Goal: Find specific page/section: Find specific page/section

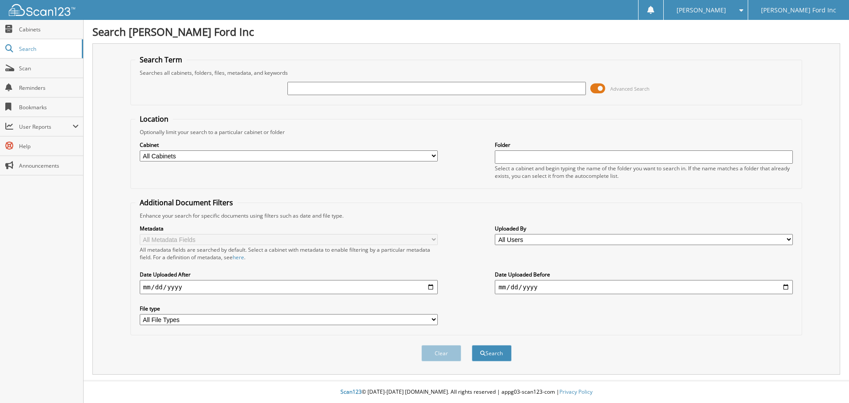
click at [489, 89] on input "text" at bounding box center [436, 88] width 298 height 13
type input "202003"
click at [472, 345] on button "Search" at bounding box center [492, 353] width 40 height 16
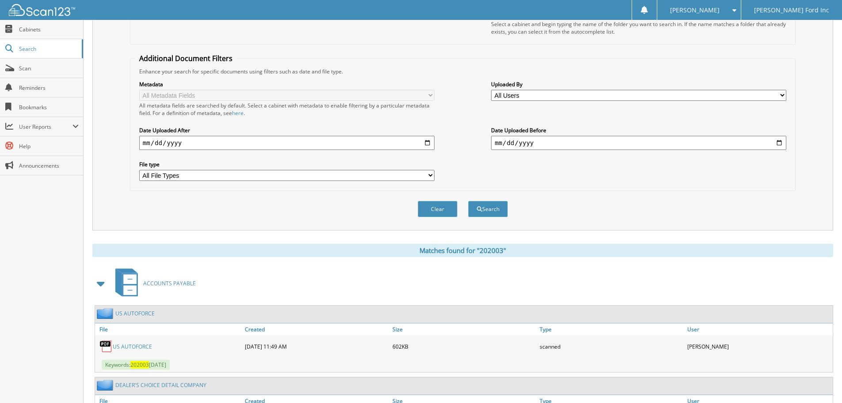
scroll to position [291, 0]
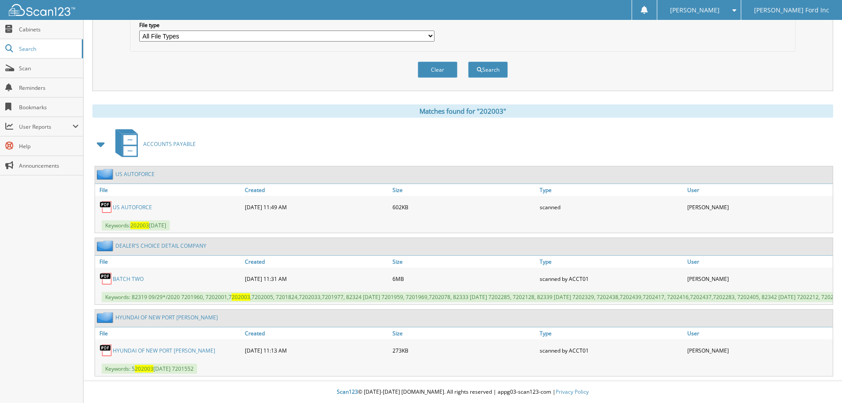
click at [138, 203] on link "US AUTOFORCE" at bounding box center [132, 207] width 39 height 8
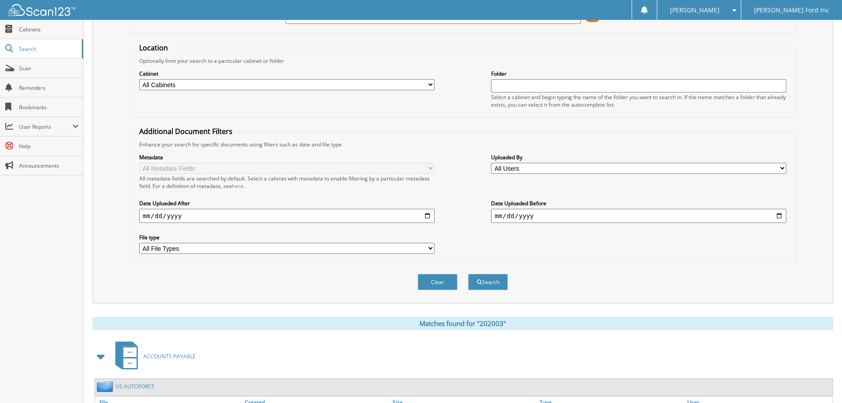
scroll to position [0, 0]
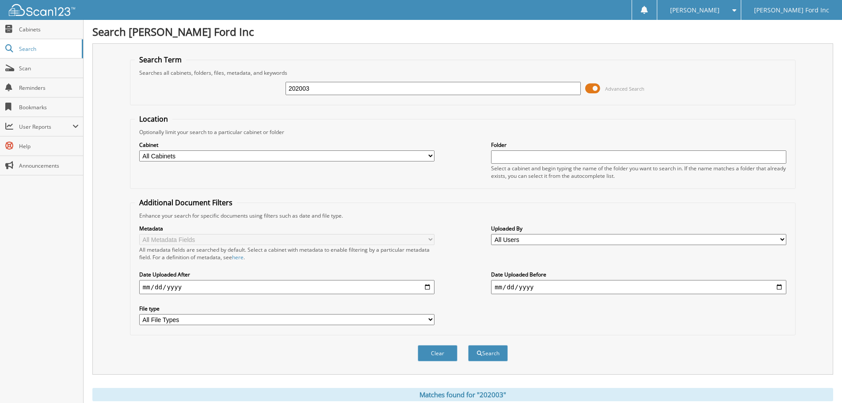
drag, startPoint x: 303, startPoint y: 88, endPoint x: 239, endPoint y: 88, distance: 63.2
click at [239, 88] on div "202003 Advanced Search" at bounding box center [463, 89] width 656 height 24
type input "1409113"
click at [468, 345] on button "Search" at bounding box center [488, 353] width 40 height 16
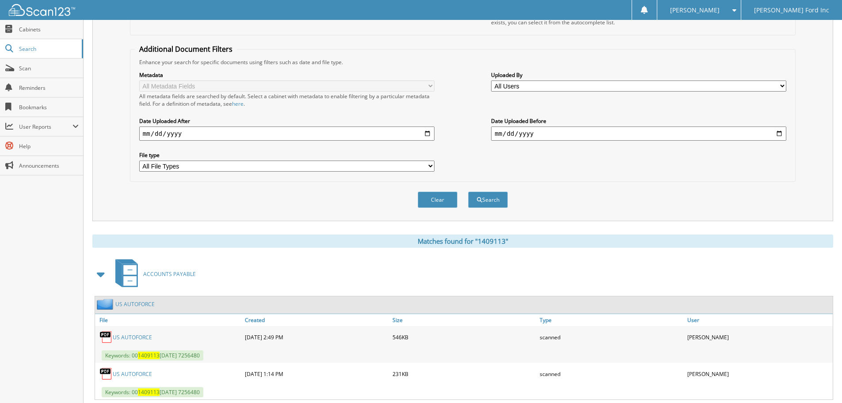
scroll to position [177, 0]
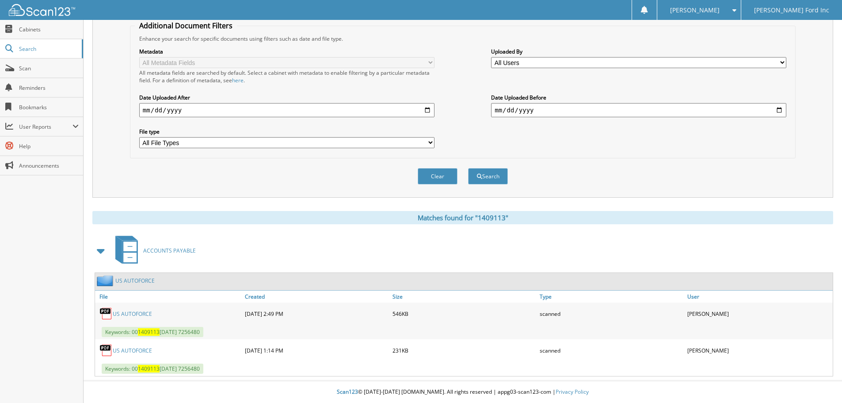
click at [131, 315] on link "US AUTOFORCE" at bounding box center [132, 314] width 39 height 8
